Goal: Task Accomplishment & Management: Manage account settings

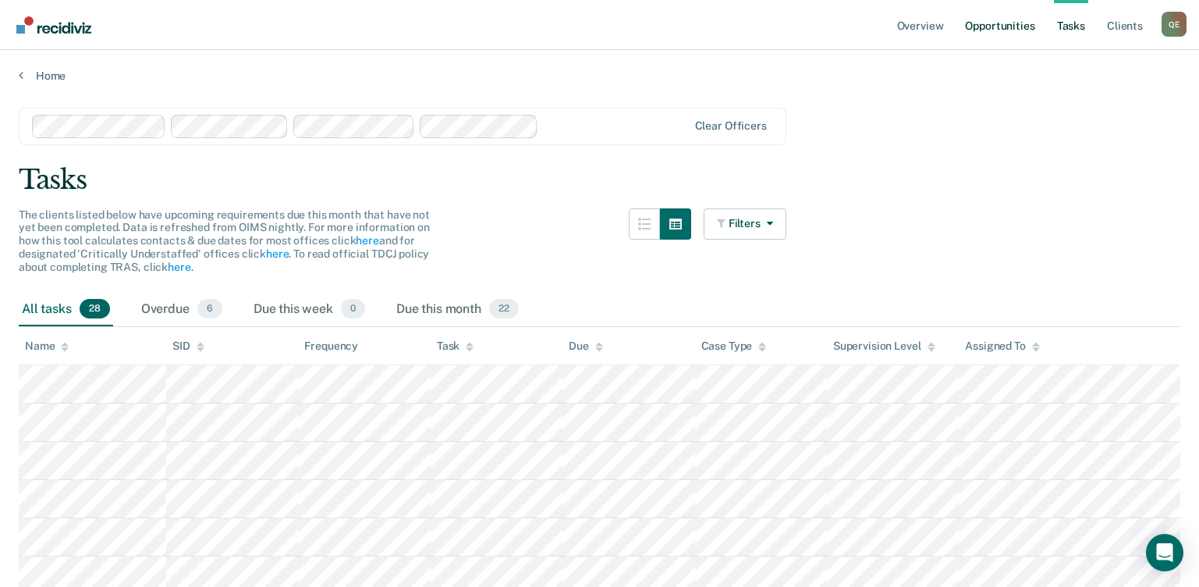
click at [982, 31] on link "Opportunities" at bounding box center [1000, 25] width 76 height 50
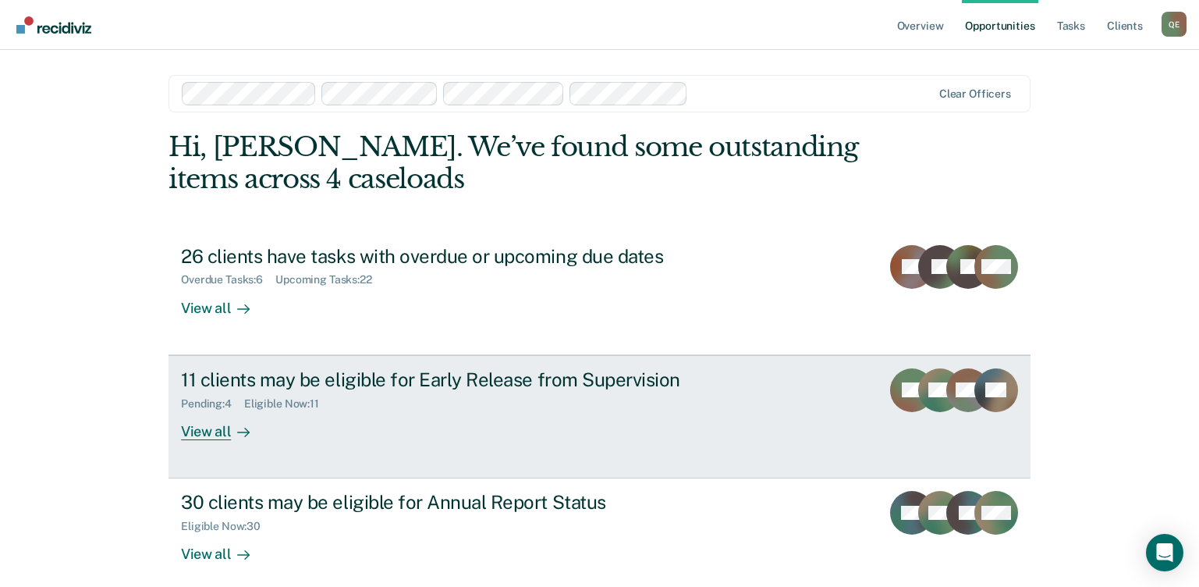
click at [219, 425] on div "View all" at bounding box center [224, 425] width 87 height 30
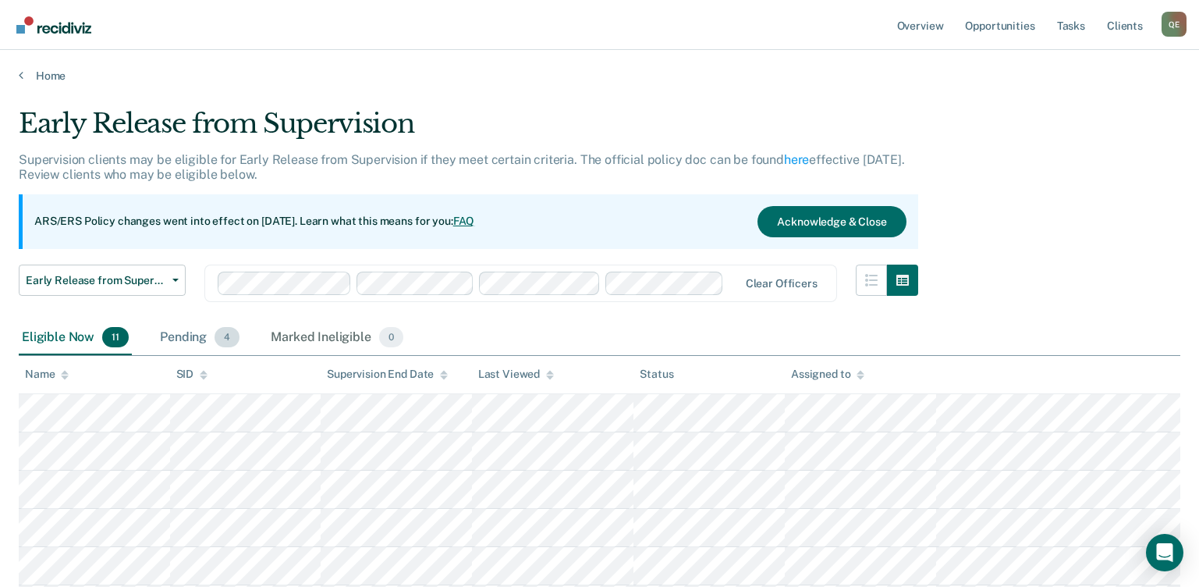
click at [186, 329] on div "Pending 4" at bounding box center [200, 338] width 86 height 34
